Goal: Task Accomplishment & Management: Complete application form

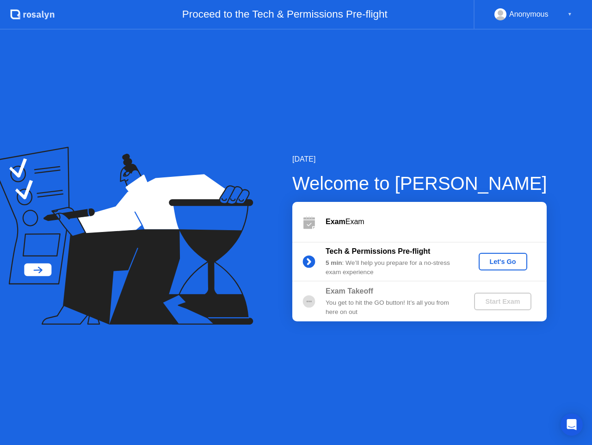
click at [497, 258] on div "Let's Go" at bounding box center [503, 261] width 41 height 7
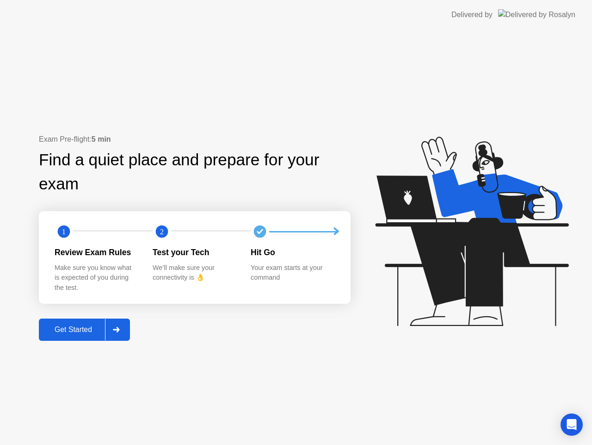
click at [73, 330] on div "Get Started" at bounding box center [73, 329] width 63 height 8
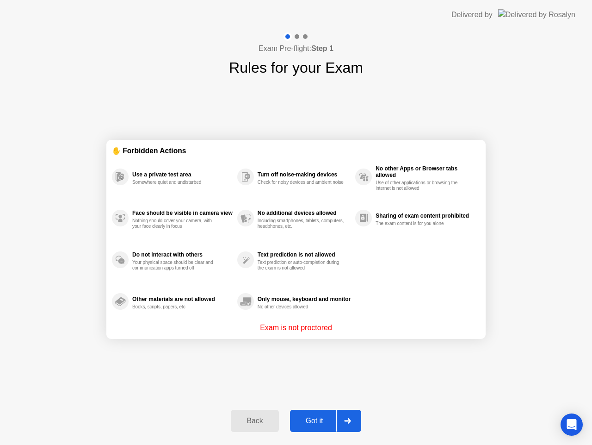
click at [317, 419] on div "Got it" at bounding box center [315, 421] width 44 height 8
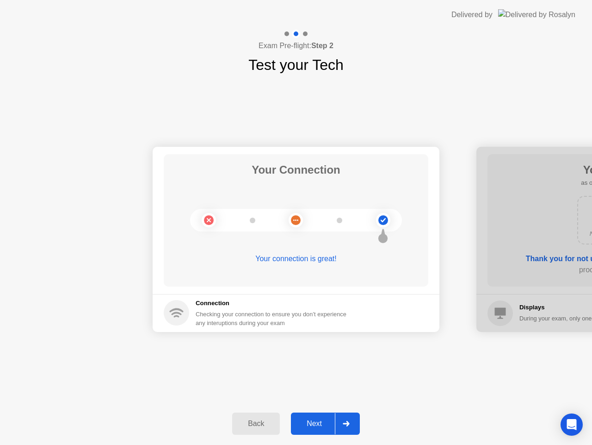
click at [317, 419] on div "Next" at bounding box center [314, 423] width 41 height 8
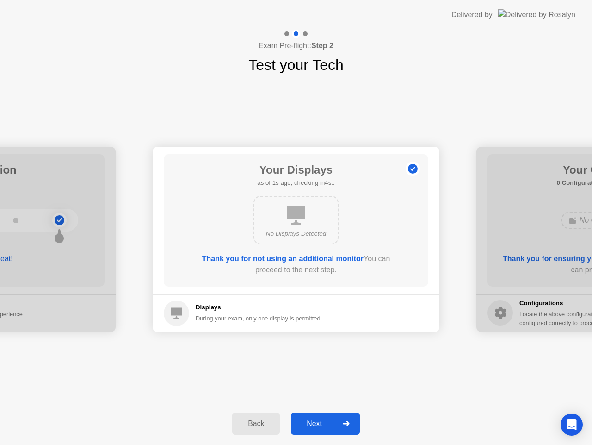
click at [317, 419] on div "Next" at bounding box center [314, 423] width 41 height 8
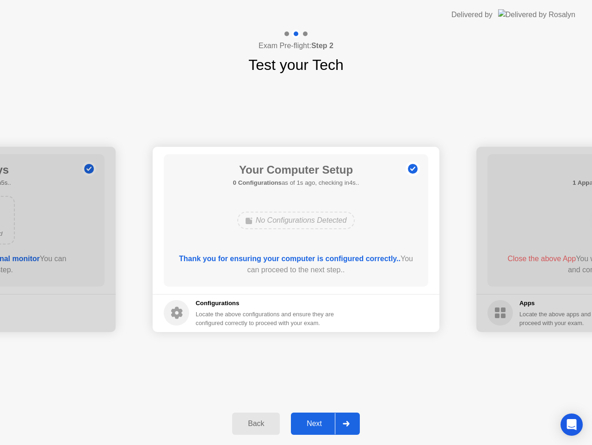
click at [317, 419] on div "Next" at bounding box center [314, 423] width 41 height 8
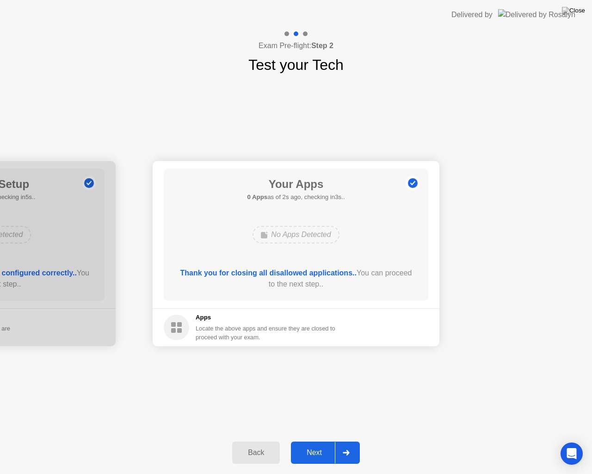
click at [317, 444] on div "Next" at bounding box center [314, 452] width 41 height 8
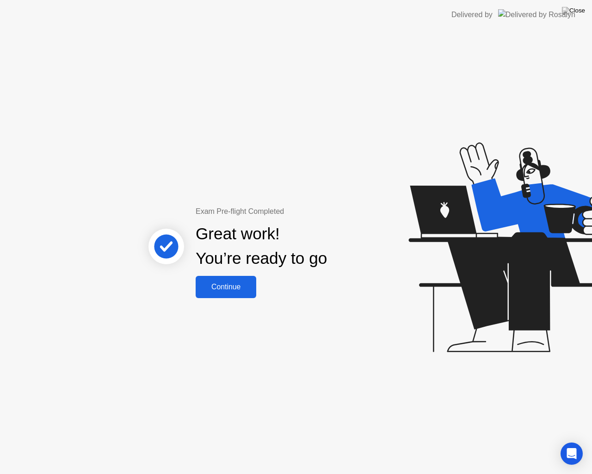
click at [227, 291] on div "Continue" at bounding box center [226, 287] width 55 height 8
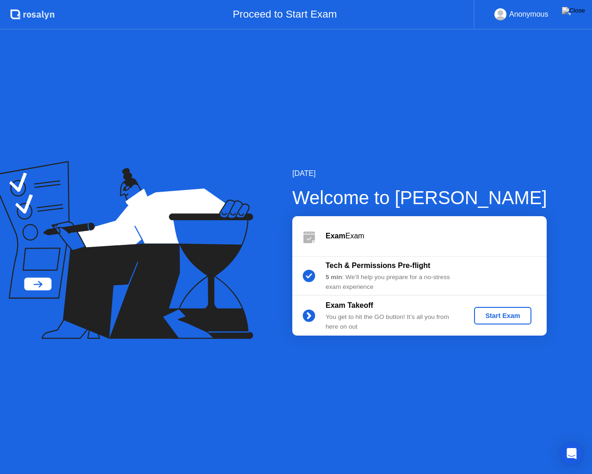
click at [503, 319] on div "Start Exam" at bounding box center [503, 315] width 50 height 7
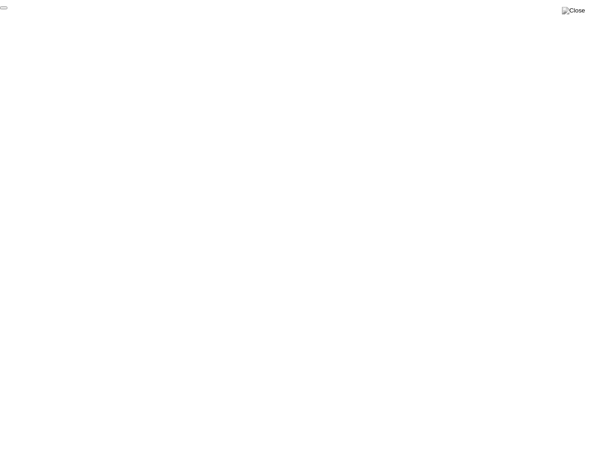
click at [7, 9] on button "End Proctoring Session" at bounding box center [3, 7] width 7 height 3
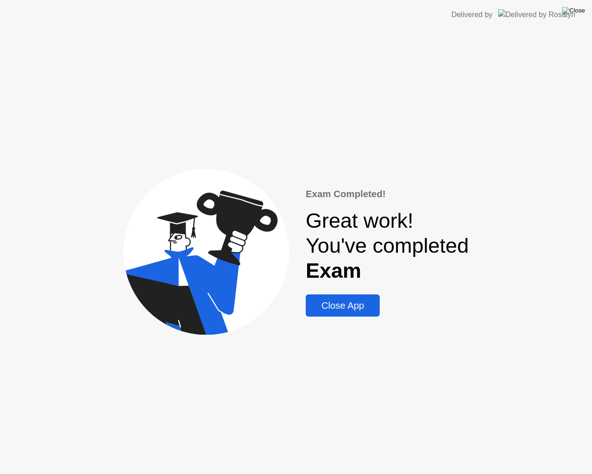
drag, startPoint x: 578, startPoint y: 12, endPoint x: 578, endPoint y: 17, distance: 5.1
click at [578, 12] on img at bounding box center [573, 10] width 23 height 7
click at [358, 304] on div "Close App" at bounding box center [343, 305] width 68 height 11
